Goal: Information Seeking & Learning: Learn about a topic

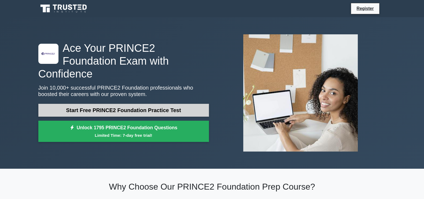
click at [146, 109] on link "Start Free PRINCE2 Foundation Practice Test" at bounding box center [123, 110] width 171 height 13
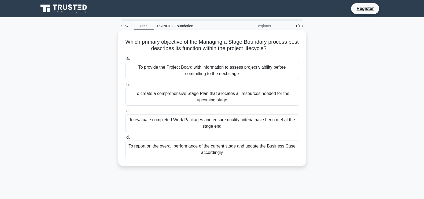
click at [209, 44] on h5 "Which primary objective of the Managing a Stage Boundary process best describes…" at bounding box center [212, 45] width 175 height 13
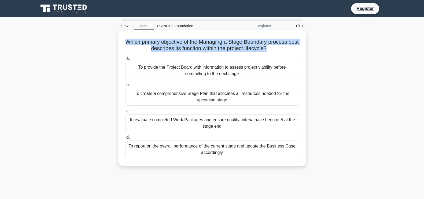
click at [209, 44] on h5 "Which primary objective of the Managing a Stage Boundary process best describes…" at bounding box center [212, 45] width 175 height 13
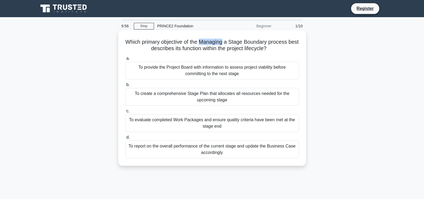
click at [209, 44] on h5 "Which primary objective of the Managing a Stage Boundary process best describes…" at bounding box center [212, 45] width 175 height 13
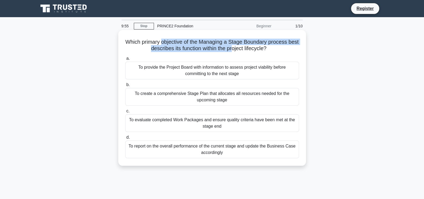
drag, startPoint x: 239, startPoint y: 51, endPoint x: 162, endPoint y: 39, distance: 78.6
click at [162, 39] on h5 "Which primary objective of the Managing a Stage Boundary process best describes…" at bounding box center [212, 45] width 175 height 13
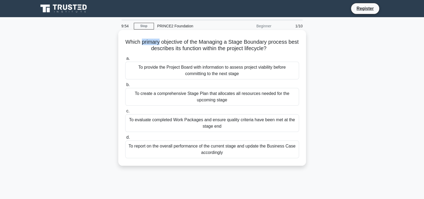
click at [162, 39] on h5 "Which primary objective of the Managing a Stage Boundary process best describes…" at bounding box center [212, 45] width 175 height 13
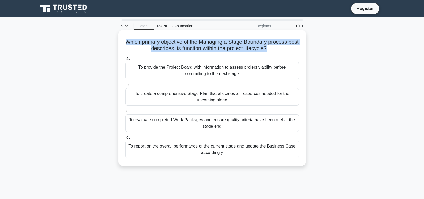
click at [162, 39] on h5 "Which primary objective of the Managing a Stage Boundary process best describes…" at bounding box center [212, 45] width 175 height 13
click at [148, 46] on h5 "Which primary objective of the Managing a Stage Boundary process best describes…" at bounding box center [212, 45] width 175 height 13
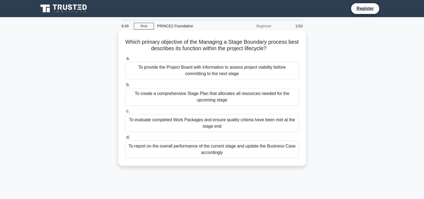
drag, startPoint x: 133, startPoint y: 40, endPoint x: 301, endPoint y: 48, distance: 168.2
click at [301, 48] on div "Which primary objective of the Managing a Stage Boundary process best describes…" at bounding box center [212, 97] width 184 height 131
drag, startPoint x: 301, startPoint y: 48, endPoint x: 190, endPoint y: 47, distance: 110.5
click at [190, 47] on div "Which primary objective of the Managing a Stage Boundary process best describes…" at bounding box center [212, 97] width 184 height 131
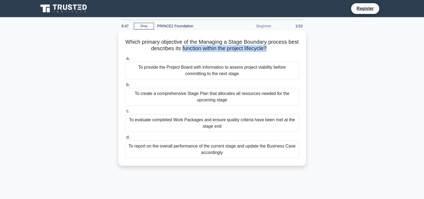
click at [190, 47] on h5 "Which primary objective of the Managing a Stage Boundary process best describes…" at bounding box center [212, 45] width 175 height 13
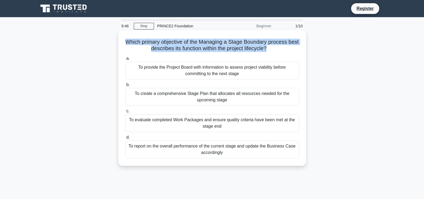
click at [190, 47] on h5 "Which primary objective of the Managing a Stage Boundary process best describes…" at bounding box center [212, 45] width 175 height 13
click at [255, 48] on h5 "Which primary objective of the Managing a Stage Boundary process best describes…" at bounding box center [212, 45] width 175 height 13
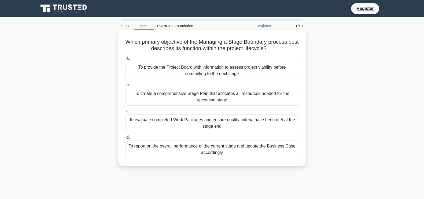
click at [190, 43] on h5 "Which primary objective of the Managing a Stage Boundary process best describes…" at bounding box center [212, 45] width 175 height 13
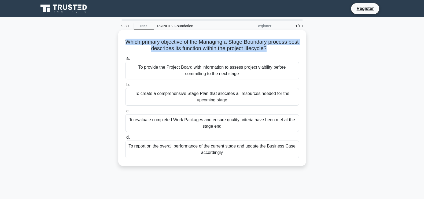
click at [190, 43] on h5 "Which primary objective of the Managing a Stage Boundary process best describes…" at bounding box center [212, 45] width 175 height 13
click at [220, 41] on h5 "Which primary objective of the Managing a Stage Boundary process best describes…" at bounding box center [212, 45] width 175 height 13
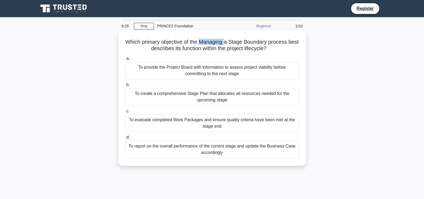
click at [220, 41] on h5 "Which primary objective of the Managing a Stage Boundary process best describes…" at bounding box center [212, 45] width 175 height 13
click at [233, 48] on h5 "Which primary objective of the Managing a Stage Boundary process best describes…" at bounding box center [212, 45] width 175 height 13
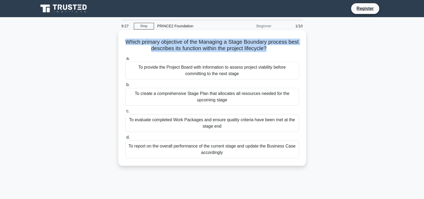
click at [233, 48] on h5 "Which primary objective of the Managing a Stage Boundary process best describes…" at bounding box center [212, 45] width 175 height 13
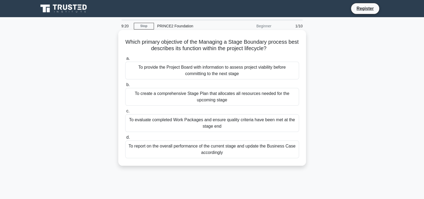
click at [133, 42] on h5 "Which primary objective of the Managing a Stage Boundary process best describes…" at bounding box center [212, 45] width 175 height 13
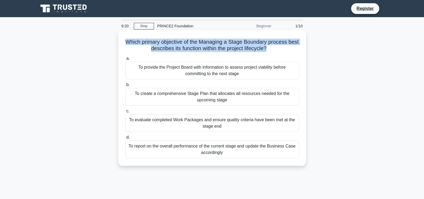
click at [133, 42] on h5 "Which primary objective of the Managing a Stage Boundary process best describes…" at bounding box center [212, 45] width 175 height 13
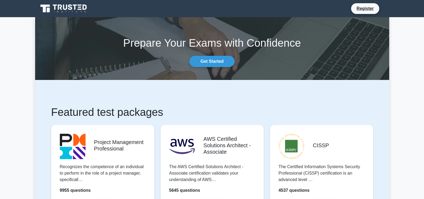
scroll to position [270, 0]
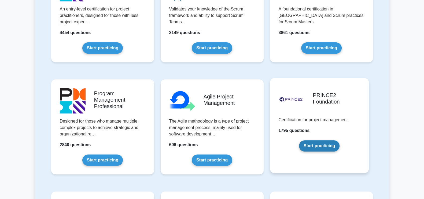
click at [323, 145] on link "Start practicing" at bounding box center [319, 145] width 41 height 11
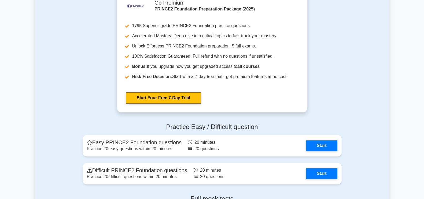
scroll to position [606, 0]
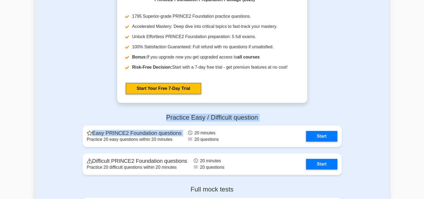
drag, startPoint x: 57, startPoint y: 137, endPoint x: 166, endPoint y: 114, distance: 110.8
click at [166, 114] on div "Practice Easy / Difficult question Easy PRINCE2 Foundation questions Practice 2…" at bounding box center [212, 145] width 354 height 72
click at [207, 116] on h4 "Practice Easy / Difficult question" at bounding box center [212, 118] width 259 height 8
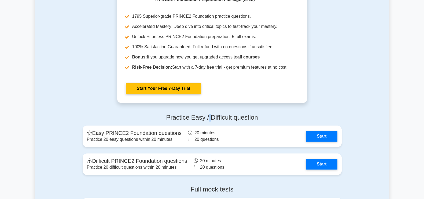
click at [207, 116] on h4 "Practice Easy / Difficult question" at bounding box center [212, 118] width 259 height 8
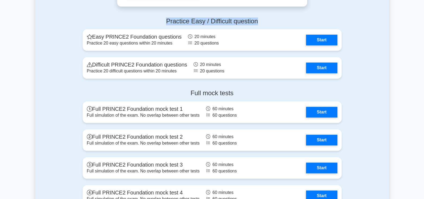
scroll to position [703, 0]
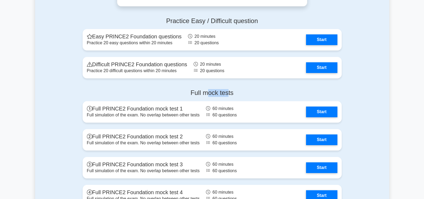
drag, startPoint x: 227, startPoint y: 91, endPoint x: 206, endPoint y: 91, distance: 20.9
click at [207, 91] on h4 "Full mock tests" at bounding box center [212, 93] width 259 height 8
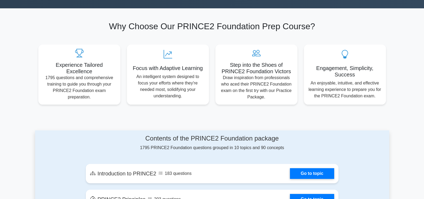
scroll to position [0, 0]
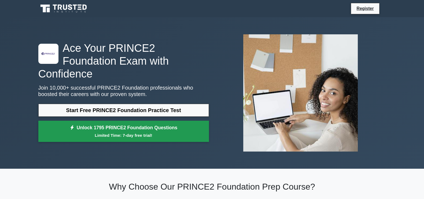
click at [119, 124] on link "Unlock 1795 PRINCE2 Foundation Questions Limited Time: 7-day free trial!" at bounding box center [123, 131] width 171 height 21
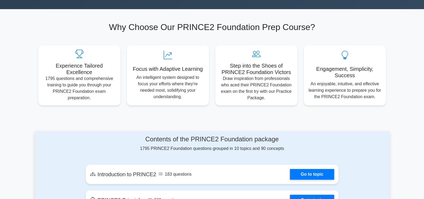
scroll to position [159, 0]
